Goal: Task Accomplishment & Management: Use online tool/utility

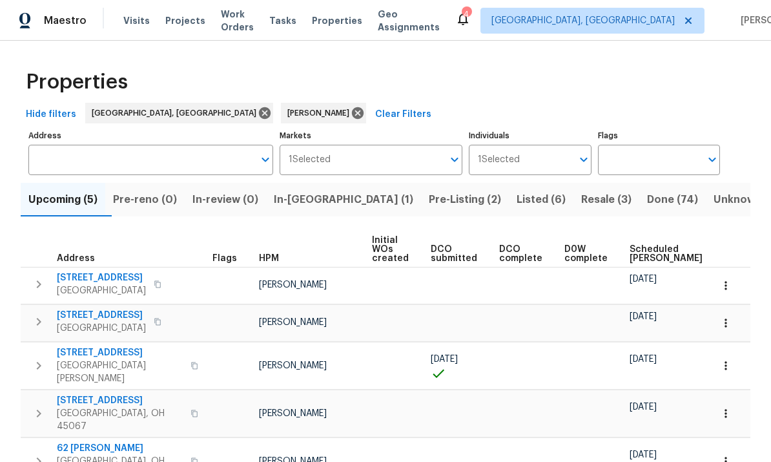
click at [421, 187] on button "Pre-Listing (2)" at bounding box center [465, 200] width 88 height 34
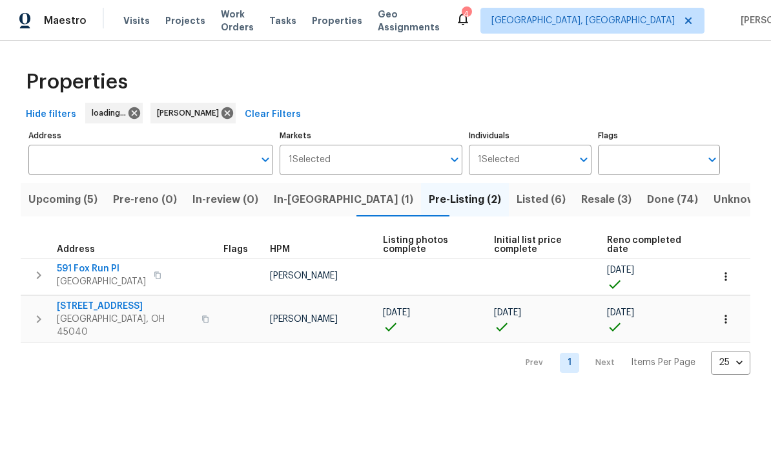
click at [337, 203] on span "In-[GEOGRAPHIC_DATA] (1)" at bounding box center [344, 200] width 140 height 18
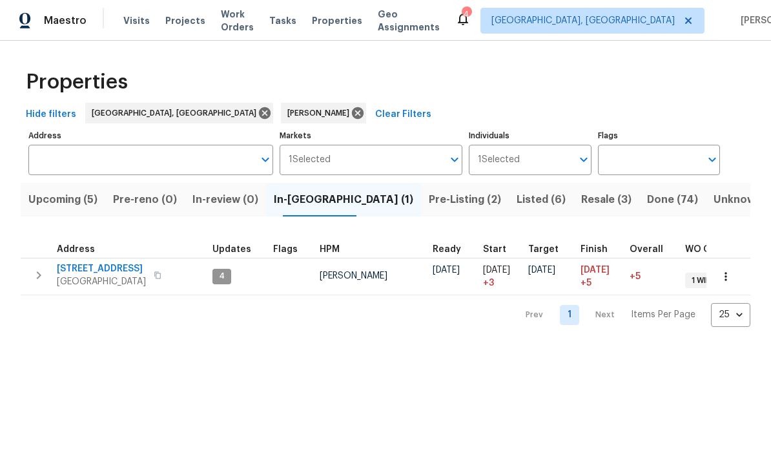
click at [108, 263] on span "8980 Palomar Rd" at bounding box center [101, 268] width 89 height 13
click at [581, 200] on span "Resale (3)" at bounding box center [606, 200] width 50 height 18
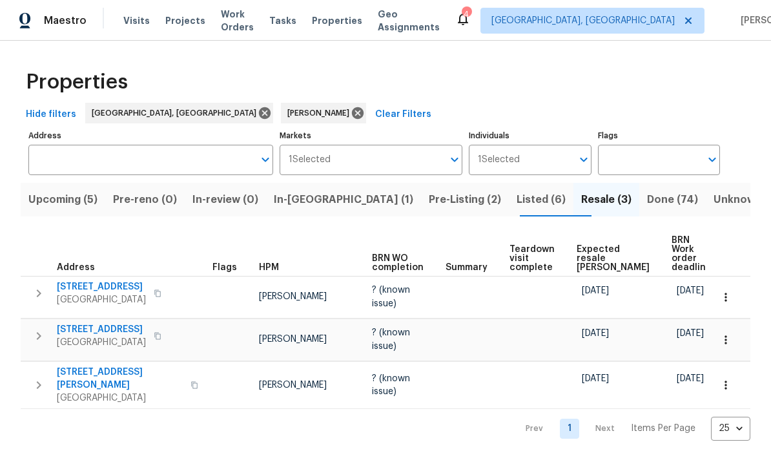
click at [509, 212] on button "Listed (6)" at bounding box center [541, 200] width 65 height 34
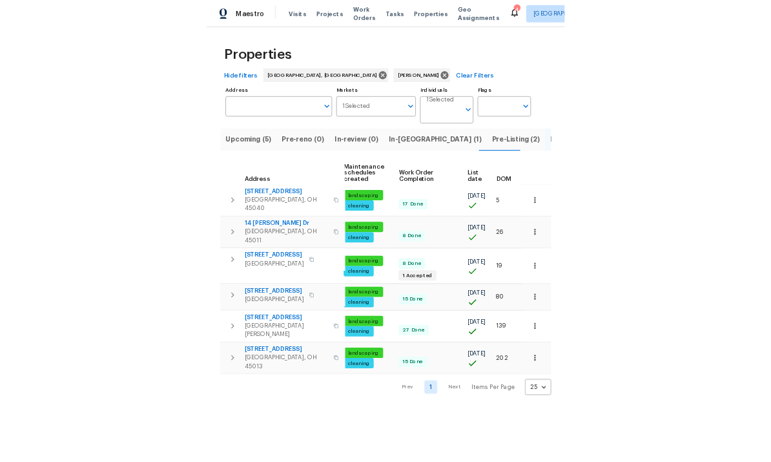
scroll to position [0, 189]
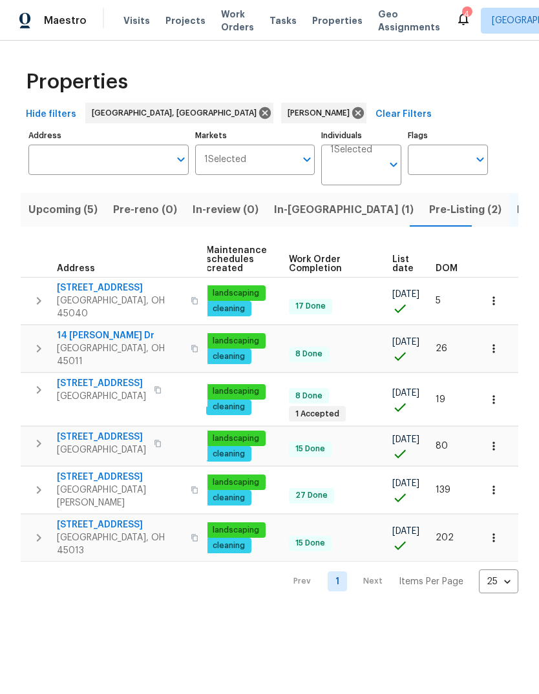
click at [492, 335] on button "button" at bounding box center [493, 349] width 28 height 28
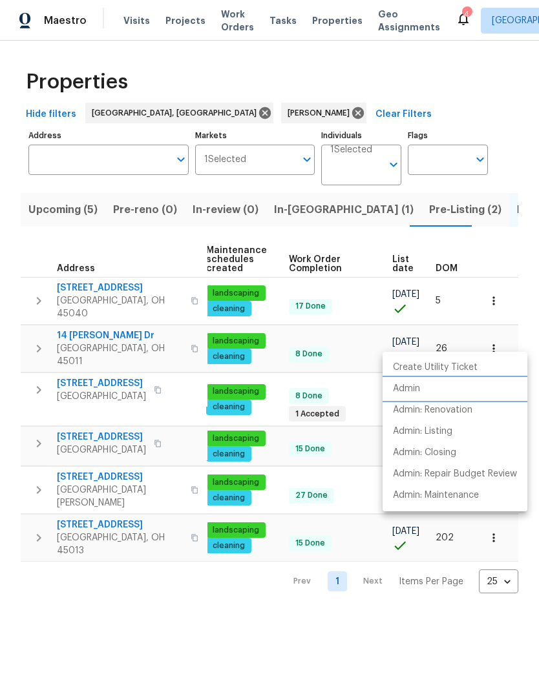
click at [439, 394] on li "Admin" at bounding box center [454, 389] width 145 height 21
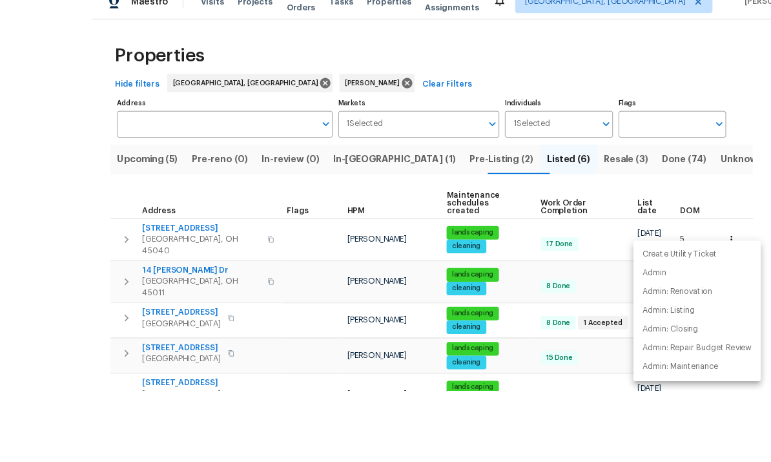
scroll to position [19, 0]
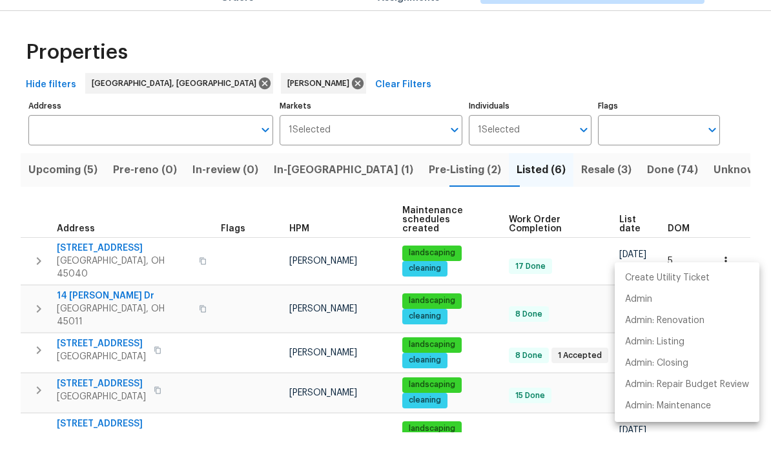
click at [109, 426] on div at bounding box center [385, 231] width 771 height 462
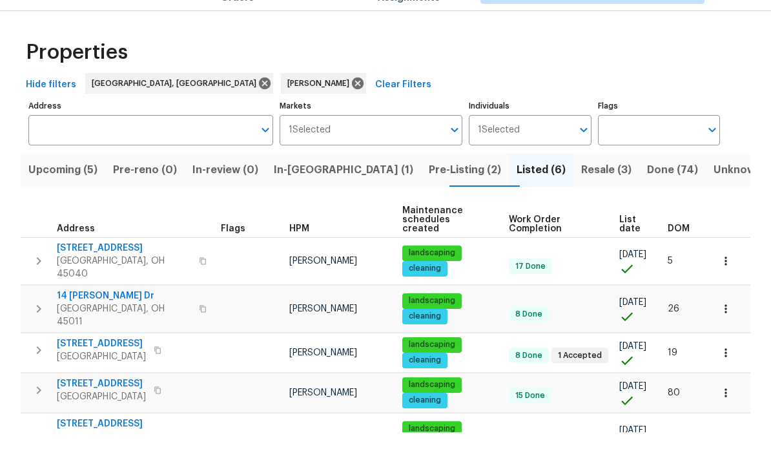
scroll to position [48, 0]
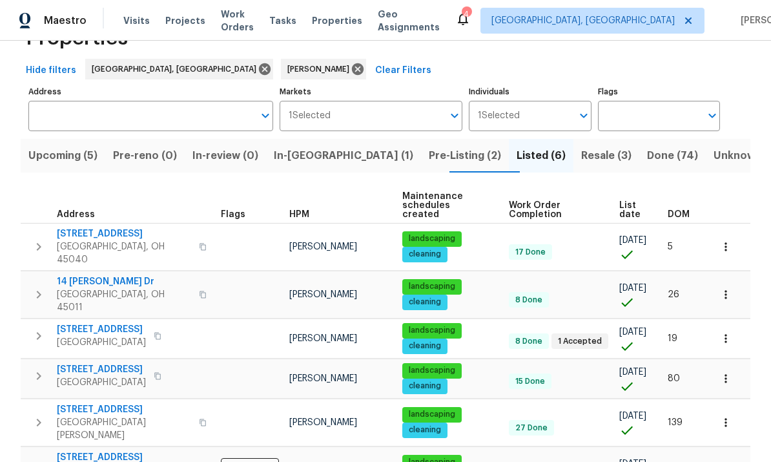
scroll to position [43, 0]
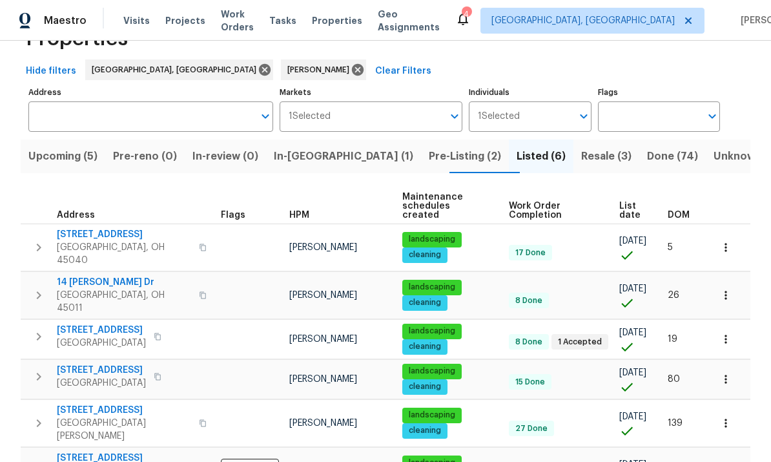
click at [717, 365] on button "button" at bounding box center [726, 379] width 28 height 28
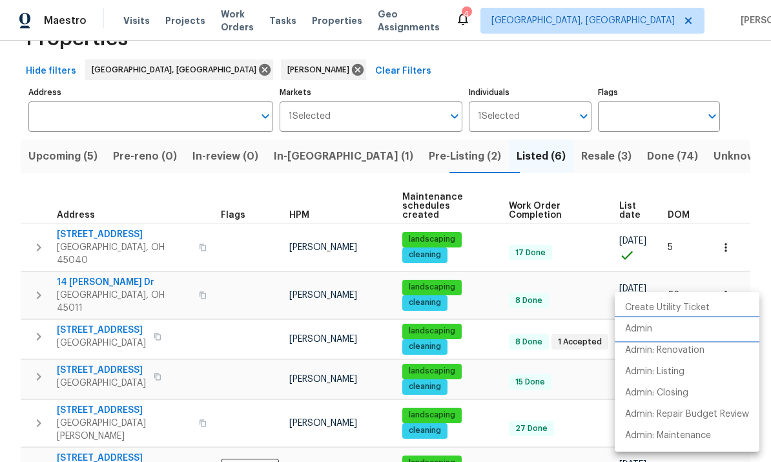
click at [687, 328] on li "Admin" at bounding box center [687, 328] width 145 height 21
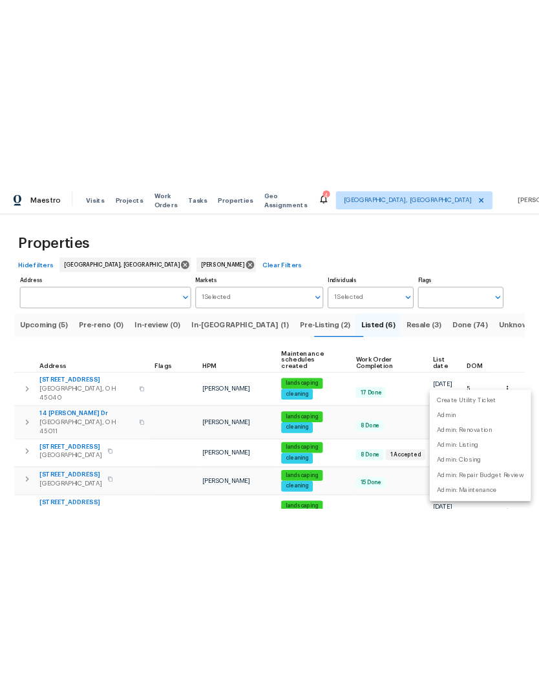
scroll to position [0, 0]
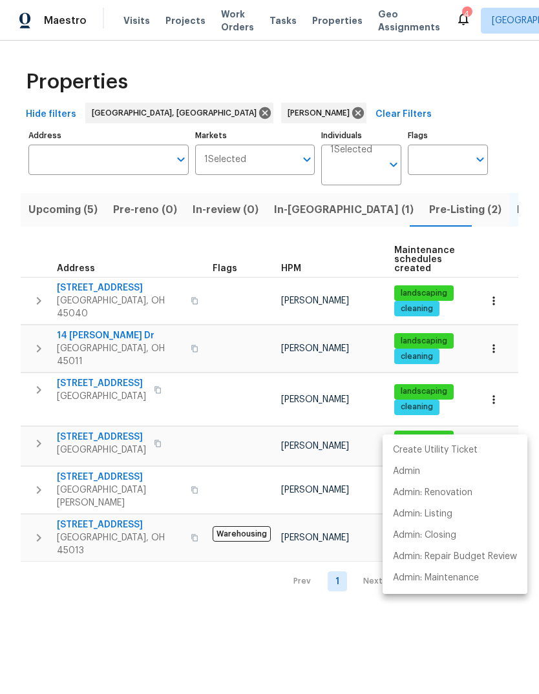
click at [158, 461] on div at bounding box center [269, 347] width 539 height 694
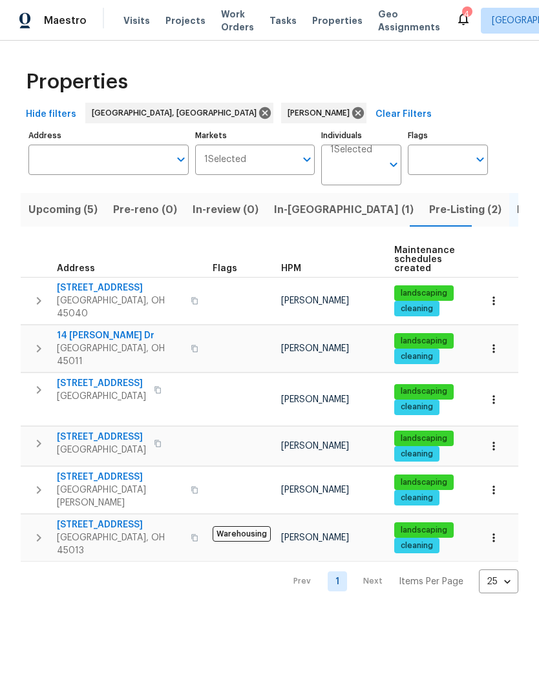
click at [501, 386] on button "button" at bounding box center [493, 400] width 28 height 28
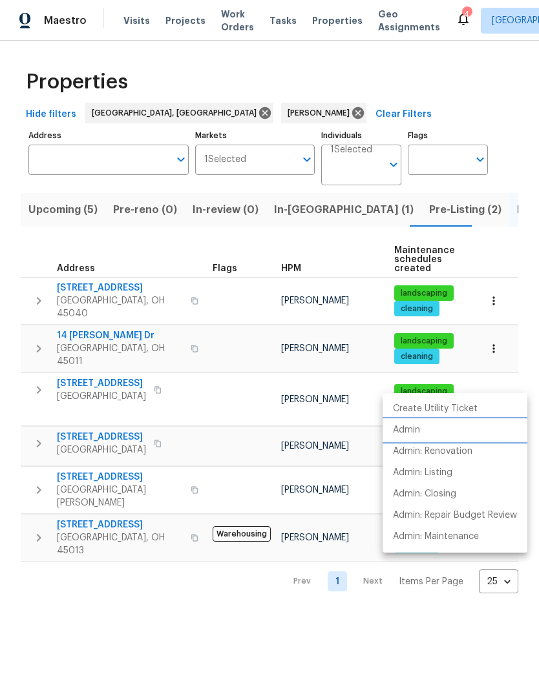
click at [442, 431] on li "Admin" at bounding box center [454, 430] width 145 height 21
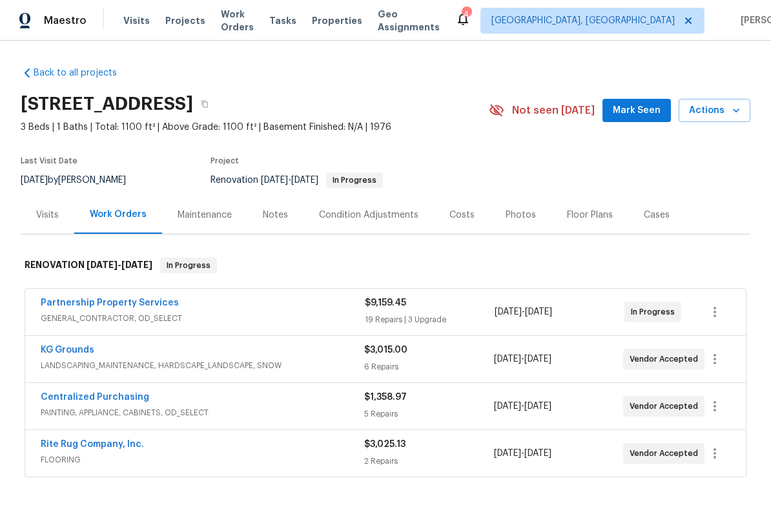
click at [275, 215] on div "Notes" at bounding box center [275, 215] width 25 height 13
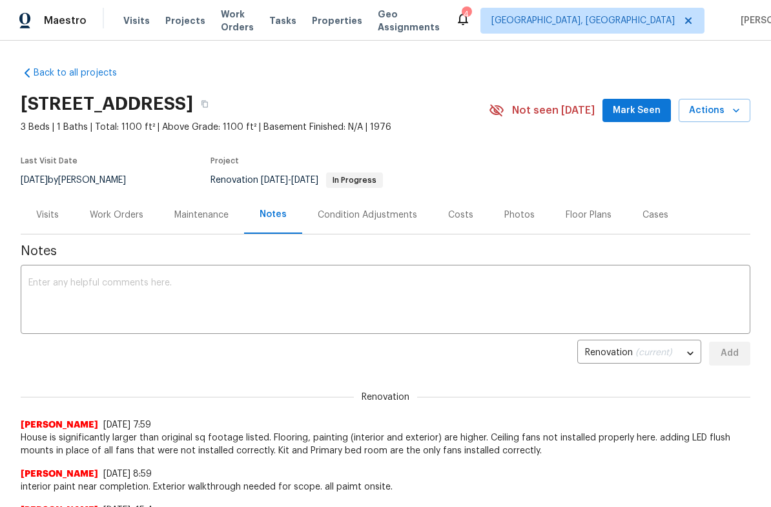
click at [291, 297] on textarea at bounding box center [385, 300] width 714 height 45
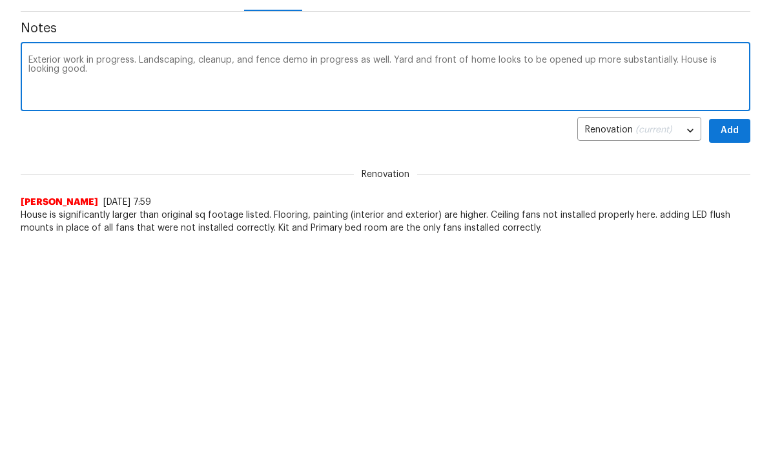
type textarea "Exterior work in progress. Landscaping, cleanup, and fence demo in progress as …"
click at [731, 140] on button "Add" at bounding box center [729, 132] width 41 height 24
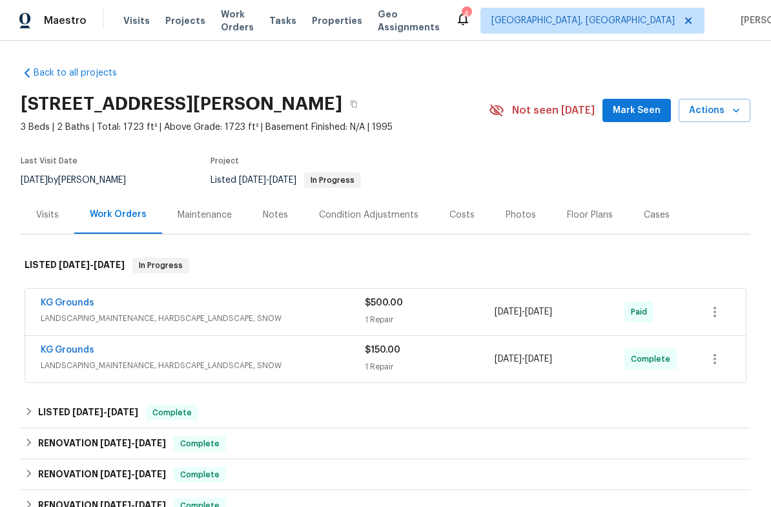
click at [59, 224] on div "Visits" at bounding box center [48, 215] width 54 height 38
